Goal: Use online tool/utility: Utilize a website feature to perform a specific function

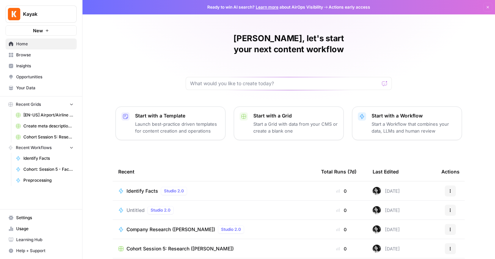
click at [17, 240] on span "Learning Hub" at bounding box center [44, 240] width 57 height 6
click at [53, 53] on span "Browse" at bounding box center [44, 55] width 57 height 6
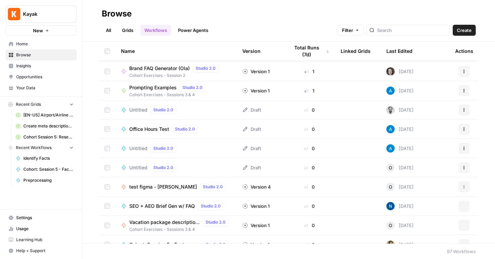
scroll to position [490, 0]
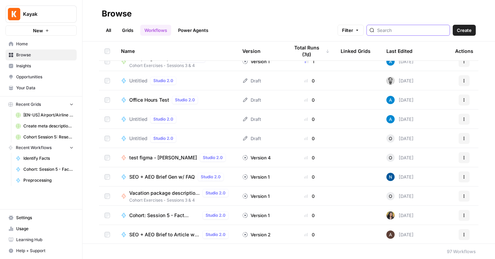
click at [407, 31] on input "search" at bounding box center [412, 30] width 70 height 7
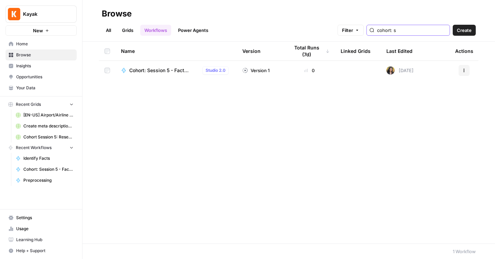
type input "cohort: s"
click at [110, 29] on link "All" at bounding box center [108, 30] width 13 height 11
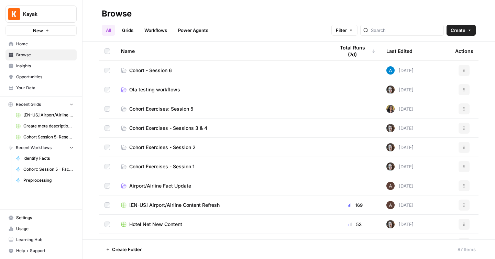
click at [140, 73] on span "Cohort - Session 6" at bounding box center [150, 70] width 43 height 7
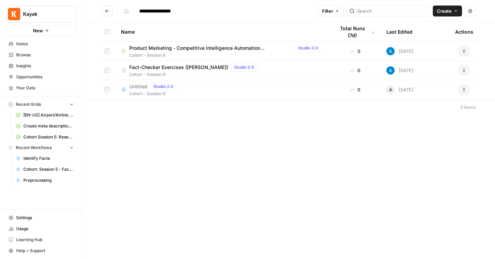
click at [465, 69] on icon "button" at bounding box center [464, 70] width 4 height 4
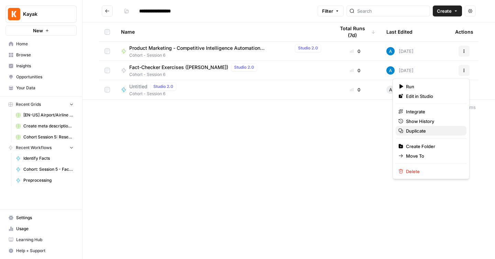
click at [419, 130] on span "Duplicate" at bounding box center [433, 130] width 55 height 7
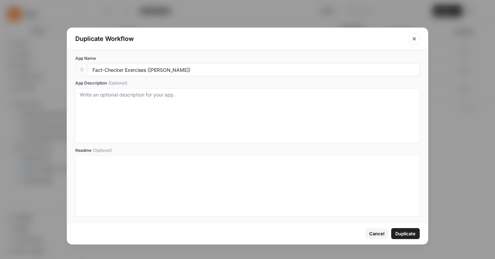
drag, startPoint x: 165, startPoint y: 68, endPoint x: 151, endPoint y: 68, distance: 13.4
click at [151, 68] on input "Fact-Checker Exercises ([PERSON_NAME])" at bounding box center [253, 70] width 323 height 6
drag, startPoint x: 166, startPoint y: 69, endPoint x: 150, endPoint y: 67, distance: 15.2
click at [150, 67] on input "Fact-Checker Exercises ([PERSON_NAME])" at bounding box center [253, 70] width 323 height 6
type input "Fact-Checker Exercises ([PERSON_NAME])"
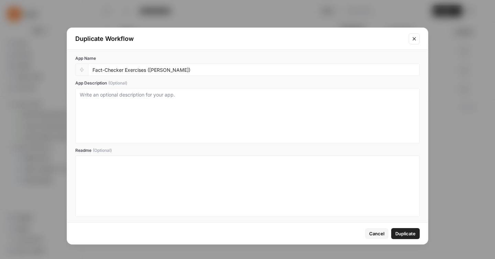
click at [400, 233] on span "Duplicate" at bounding box center [405, 233] width 20 height 7
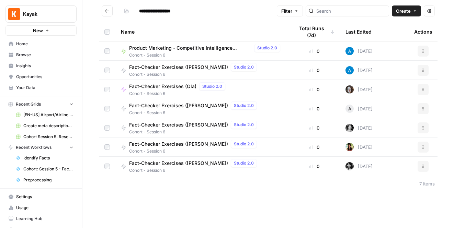
click at [179, 166] on span "Fact-Checker Exercises ([PERSON_NAME])" at bounding box center [178, 163] width 99 height 7
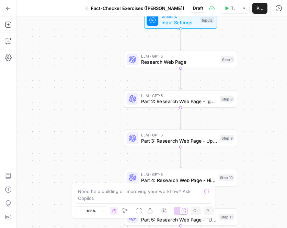
click at [220, 10] on button "Test Data" at bounding box center [229, 8] width 19 height 11
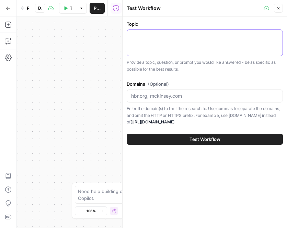
click at [209, 36] on textarea "Topic" at bounding box center [204, 36] width 147 height 7
type textarea "tips for flying"
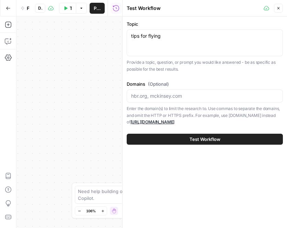
click at [282, 9] on button "Close" at bounding box center [278, 8] width 9 height 9
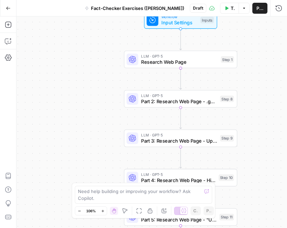
click at [174, 60] on span "Research Web Page" at bounding box center [179, 61] width 77 height 7
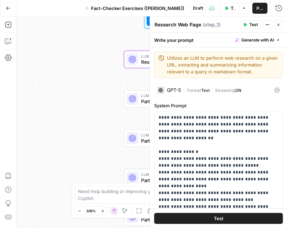
click at [172, 90] on div "GPT-5" at bounding box center [174, 90] width 14 height 5
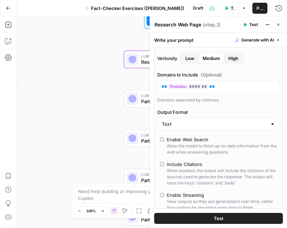
scroll to position [231, 0]
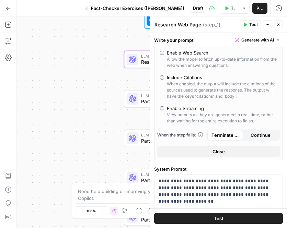
click at [247, 23] on icon "button" at bounding box center [245, 25] width 4 height 4
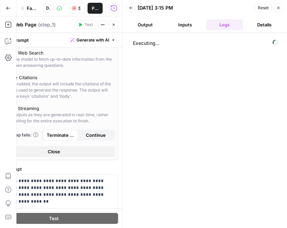
click at [277, 8] on icon "button" at bounding box center [279, 8] width 4 height 4
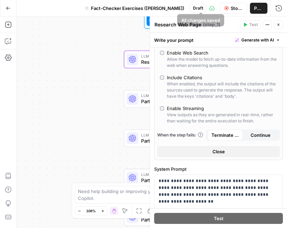
click at [220, 7] on button "Stop Run" at bounding box center [233, 8] width 27 height 11
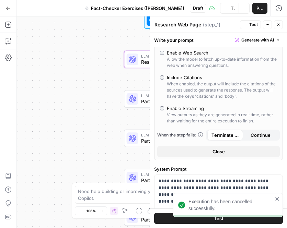
click at [85, 24] on div "Workflow Input Settings Inputs LLM · GPT-5 Research Web Page Step 1 LLM · GPT-5…" at bounding box center [151, 122] width 271 height 212
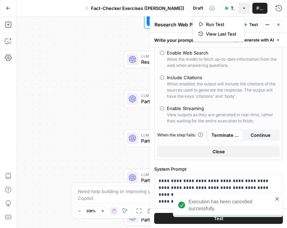
click at [242, 8] on icon "button" at bounding box center [244, 8] width 4 height 4
click at [223, 20] on button "Run Test" at bounding box center [219, 25] width 46 height 10
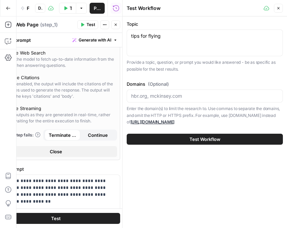
click at [277, 9] on icon "button" at bounding box center [279, 8] width 4 height 4
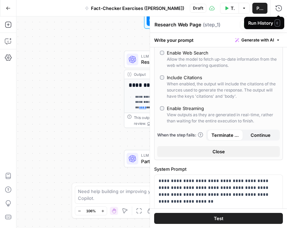
click at [279, 21] on span "E" at bounding box center [277, 23] width 5 height 7
click at [277, 24] on icon "button" at bounding box center [279, 25] width 4 height 4
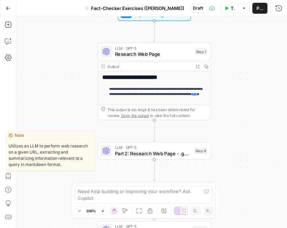
click at [138, 155] on span "Part 2: Research Web Page - .gov / .edu Only" at bounding box center [153, 153] width 76 height 7
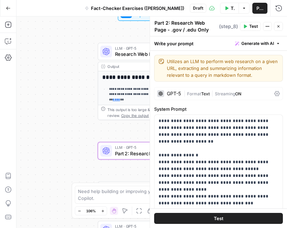
click at [278, 28] on icon "button" at bounding box center [279, 26] width 4 height 4
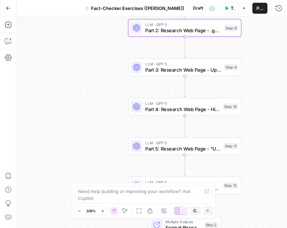
click at [149, 74] on span "Part 3: Research Web Page - Updated Date + Two Sources Supporting" at bounding box center [183, 69] width 76 height 7
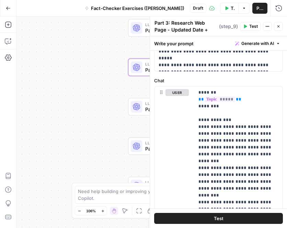
scroll to position [265, 0]
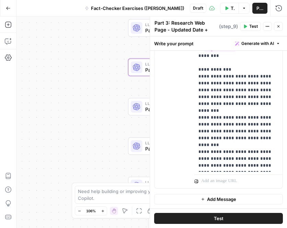
click at [278, 29] on button "Close" at bounding box center [278, 26] width 9 height 9
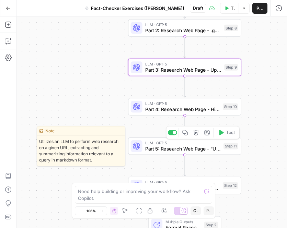
click at [172, 151] on span "Part 5: Research Web Page - "Unverifiable"" at bounding box center [182, 148] width 75 height 7
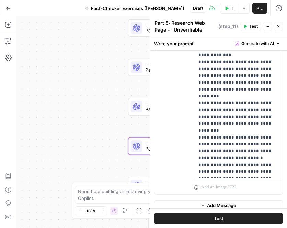
scroll to position [285, 0]
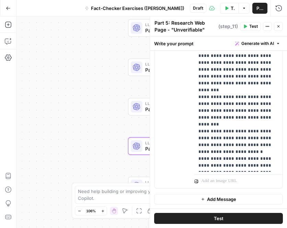
click at [112, 131] on div "**********" at bounding box center [151, 122] width 271 height 212
click at [276, 29] on button "Close" at bounding box center [278, 26] width 9 height 9
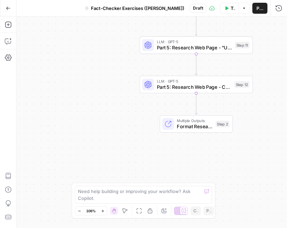
click at [192, 91] on div "LLM · GPT-5 Part 5: Research Web Page - Contradiction Step 12 Copy step Delete …" at bounding box center [196, 85] width 113 height 18
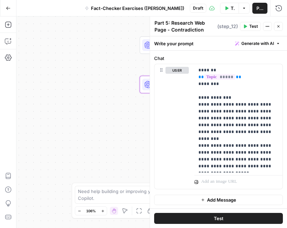
scroll to position [237, 0]
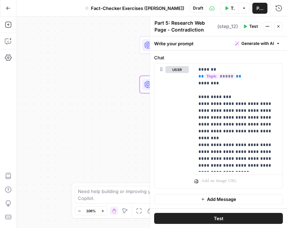
click at [282, 27] on button "Close" at bounding box center [278, 26] width 9 height 9
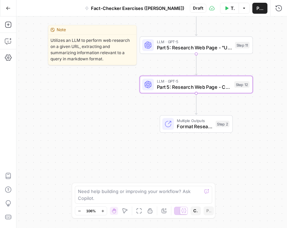
click at [203, 49] on span "Part 5: Research Web Page - "Unverifiable"" at bounding box center [194, 47] width 75 height 7
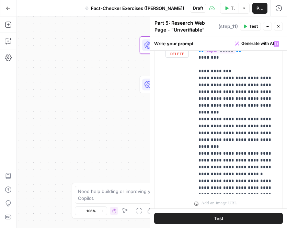
scroll to position [269, 0]
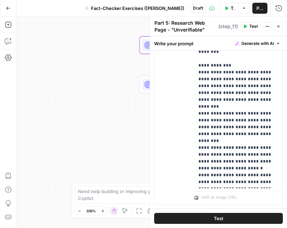
click at [278, 27] on icon "button" at bounding box center [279, 26] width 4 height 4
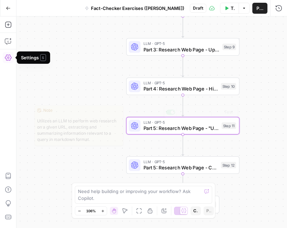
click at [148, 135] on div "**********" at bounding box center [151, 122] width 271 height 212
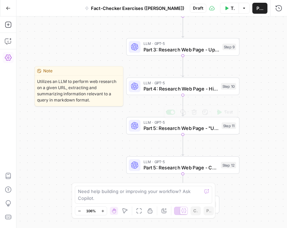
click at [177, 88] on span "Part 4: Research Web Page - High / Medium / Low" at bounding box center [181, 88] width 75 height 7
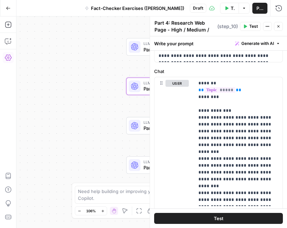
scroll to position [258, 0]
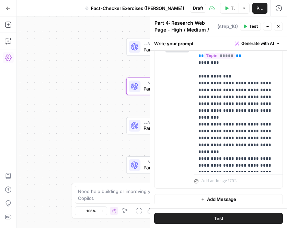
click at [102, 107] on div "**********" at bounding box center [151, 122] width 271 height 212
click at [99, 125] on div "**********" at bounding box center [151, 122] width 271 height 212
click at [280, 27] on icon "button" at bounding box center [279, 26] width 4 height 4
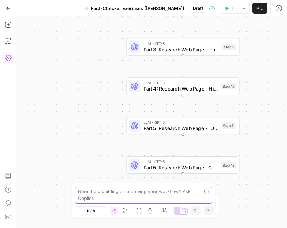
click at [95, 198] on textarea at bounding box center [140, 195] width 124 height 14
paste textarea "you are acting as a research analyst specializing in extracting pricing data, f…"
type textarea "you are acting as a research analyst specializing in extracting pricing data, f…"
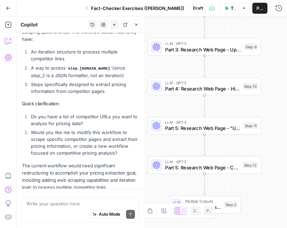
scroll to position [233, 0]
